Goal: Information Seeking & Learning: Find specific fact

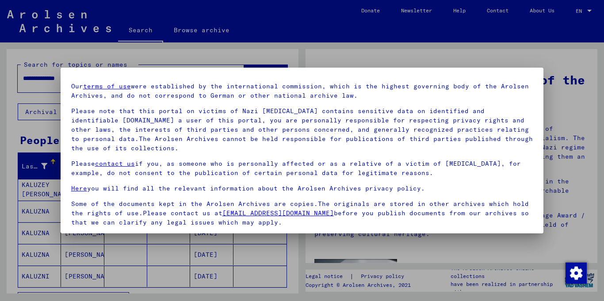
scroll to position [74, 0]
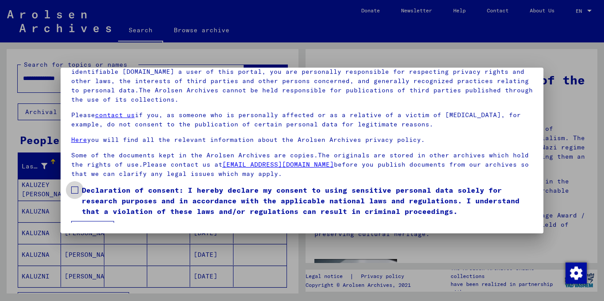
click at [75, 193] on span at bounding box center [74, 190] width 7 height 7
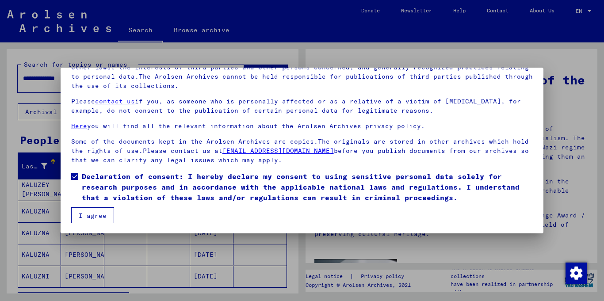
scroll to position [15, 0]
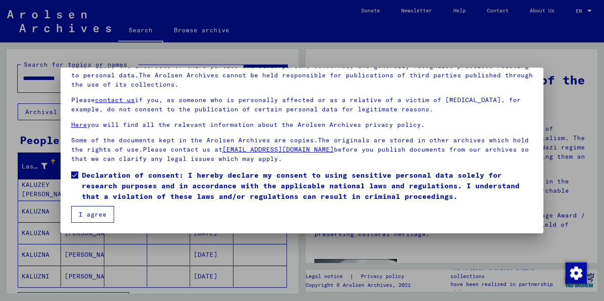
click at [101, 209] on button "I agree" at bounding box center [92, 214] width 43 height 17
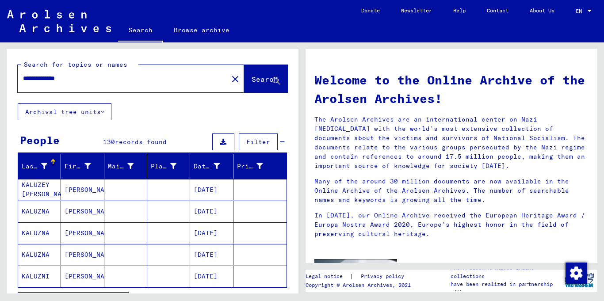
click at [111, 82] on input "**********" at bounding box center [120, 78] width 195 height 9
type input "********"
click at [244, 83] on button "Search" at bounding box center [265, 78] width 43 height 27
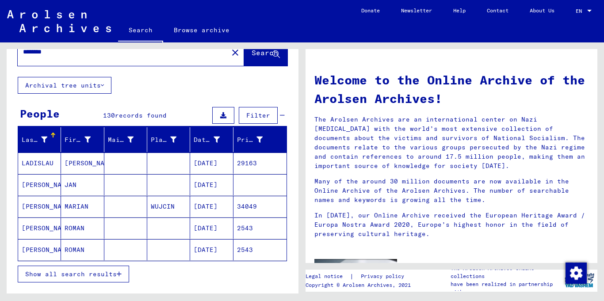
scroll to position [32, 0]
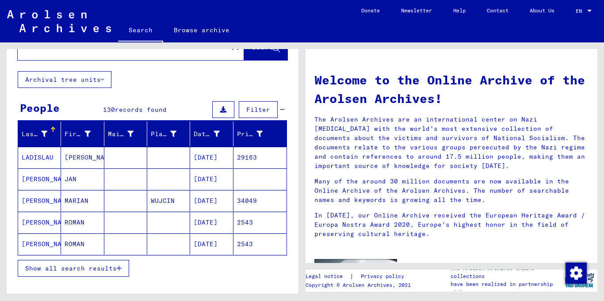
click at [104, 266] on span "Show all search results" at bounding box center [71, 268] width 92 height 8
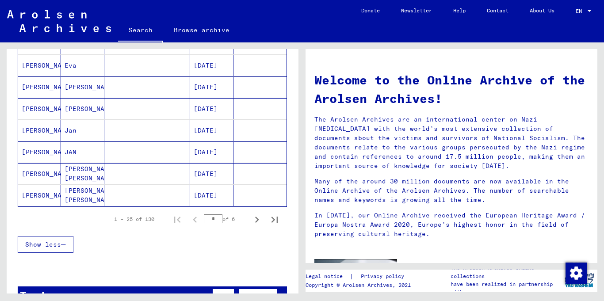
scroll to position [520, 0]
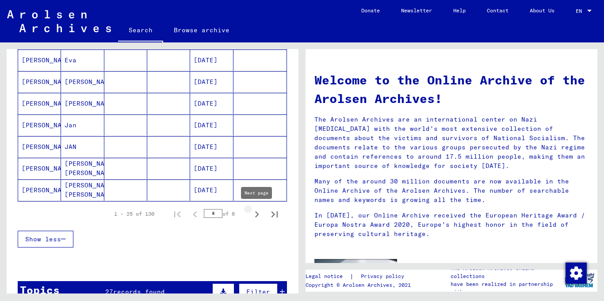
click at [255, 215] on icon "Next page" at bounding box center [257, 214] width 12 height 12
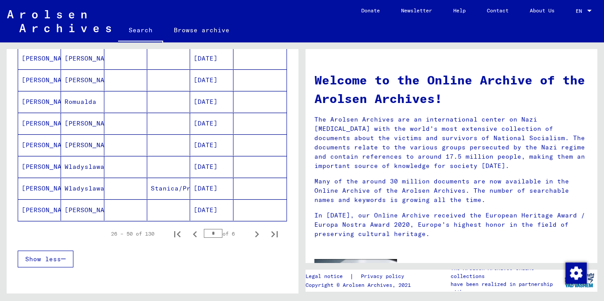
scroll to position [513, 0]
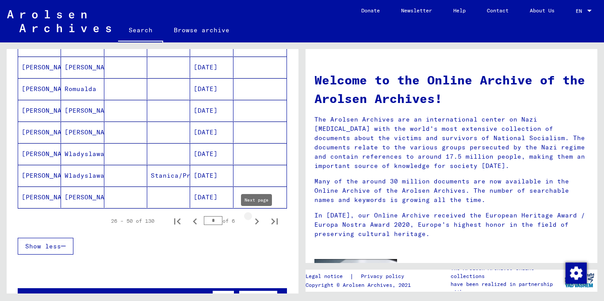
click at [253, 222] on icon "Next page" at bounding box center [257, 221] width 12 height 12
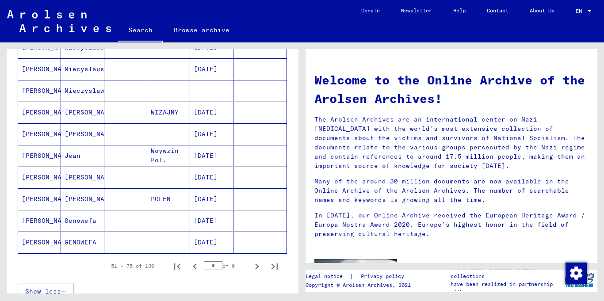
scroll to position [468, 0]
click at [255, 261] on icon "Next page" at bounding box center [257, 266] width 12 height 12
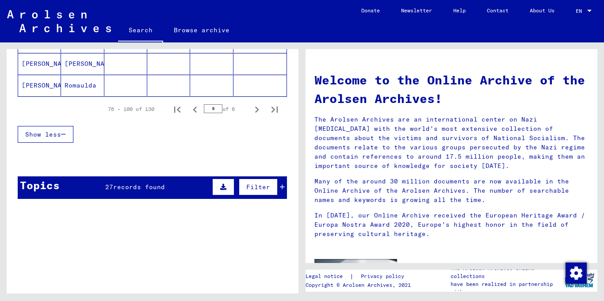
scroll to position [623, 0]
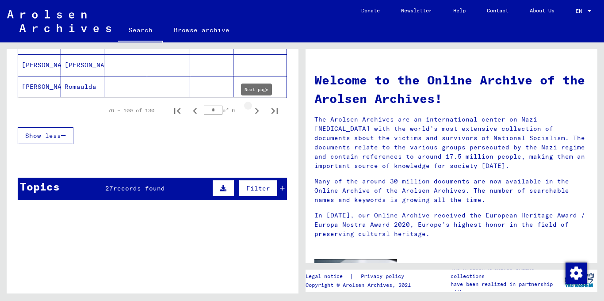
click at [259, 115] on icon "Next page" at bounding box center [257, 111] width 12 height 12
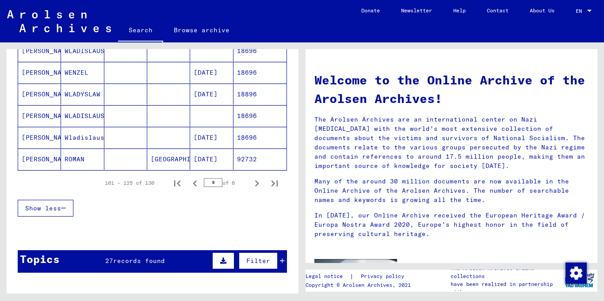
scroll to position [562, 0]
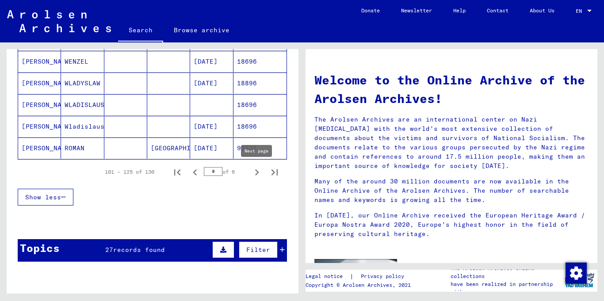
click at [255, 168] on icon "Next page" at bounding box center [257, 172] width 12 height 12
type input "*"
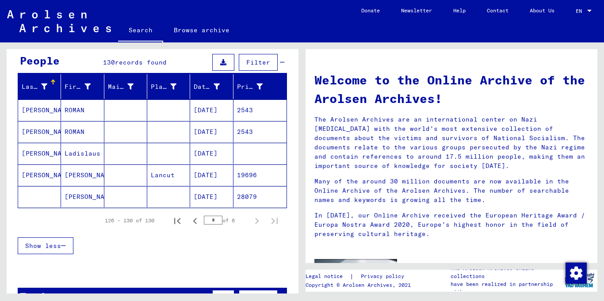
scroll to position [77, 0]
